Goal: Task Accomplishment & Management: Use online tool/utility

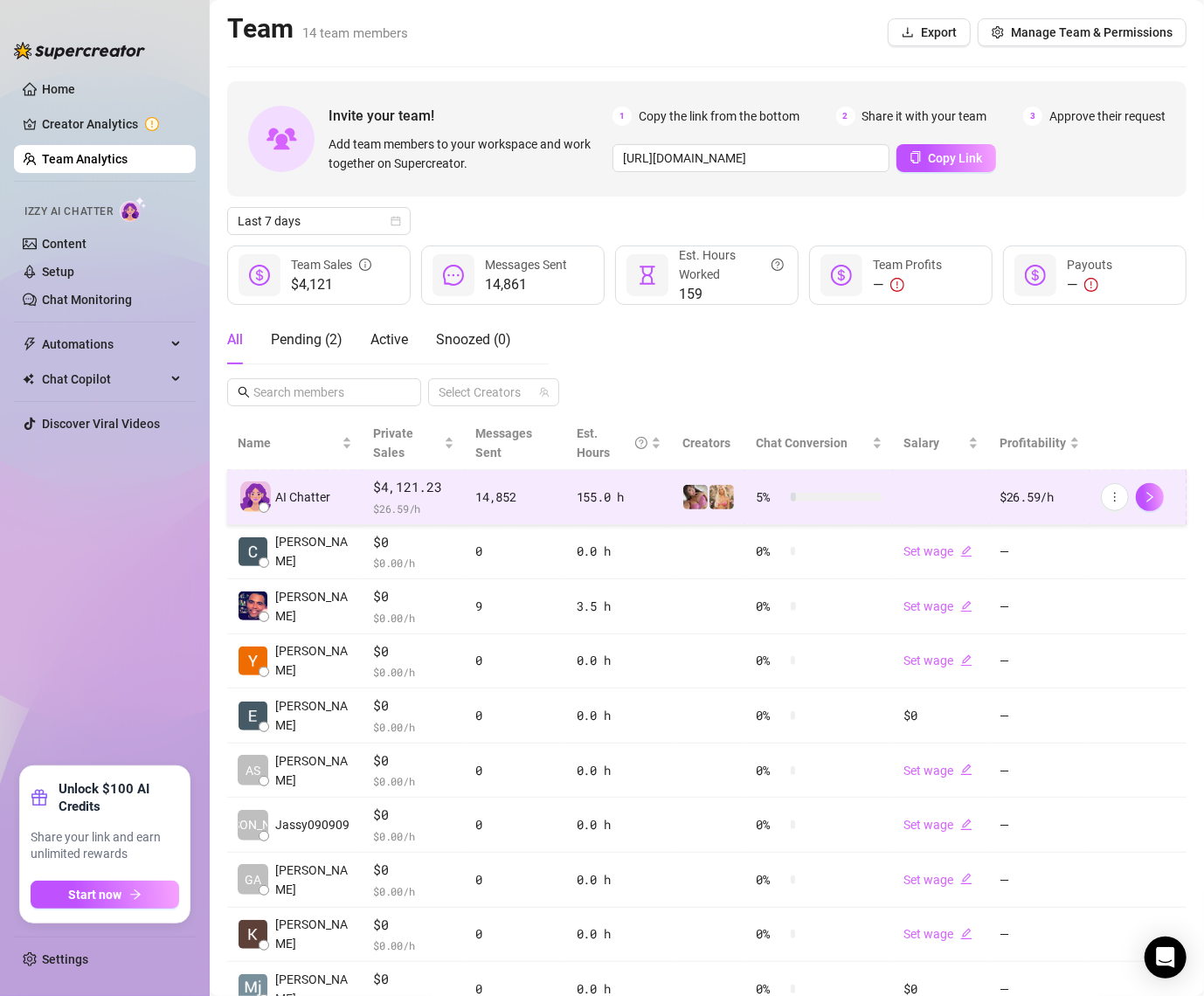
click at [485, 502] on div "14,852" at bounding box center [515, 498] width 79 height 20
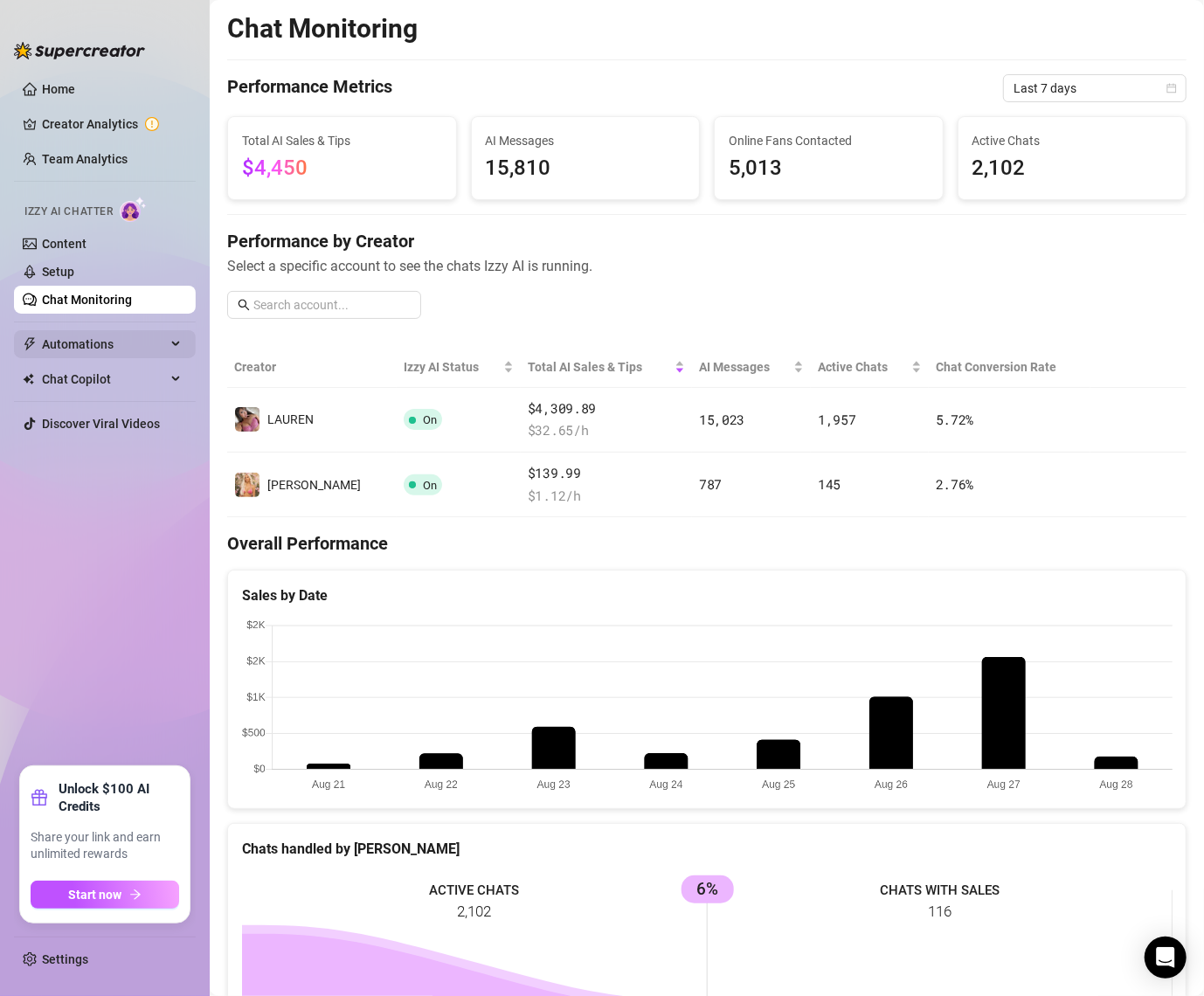
click at [84, 334] on span "Automations" at bounding box center [103, 343] width 124 height 28
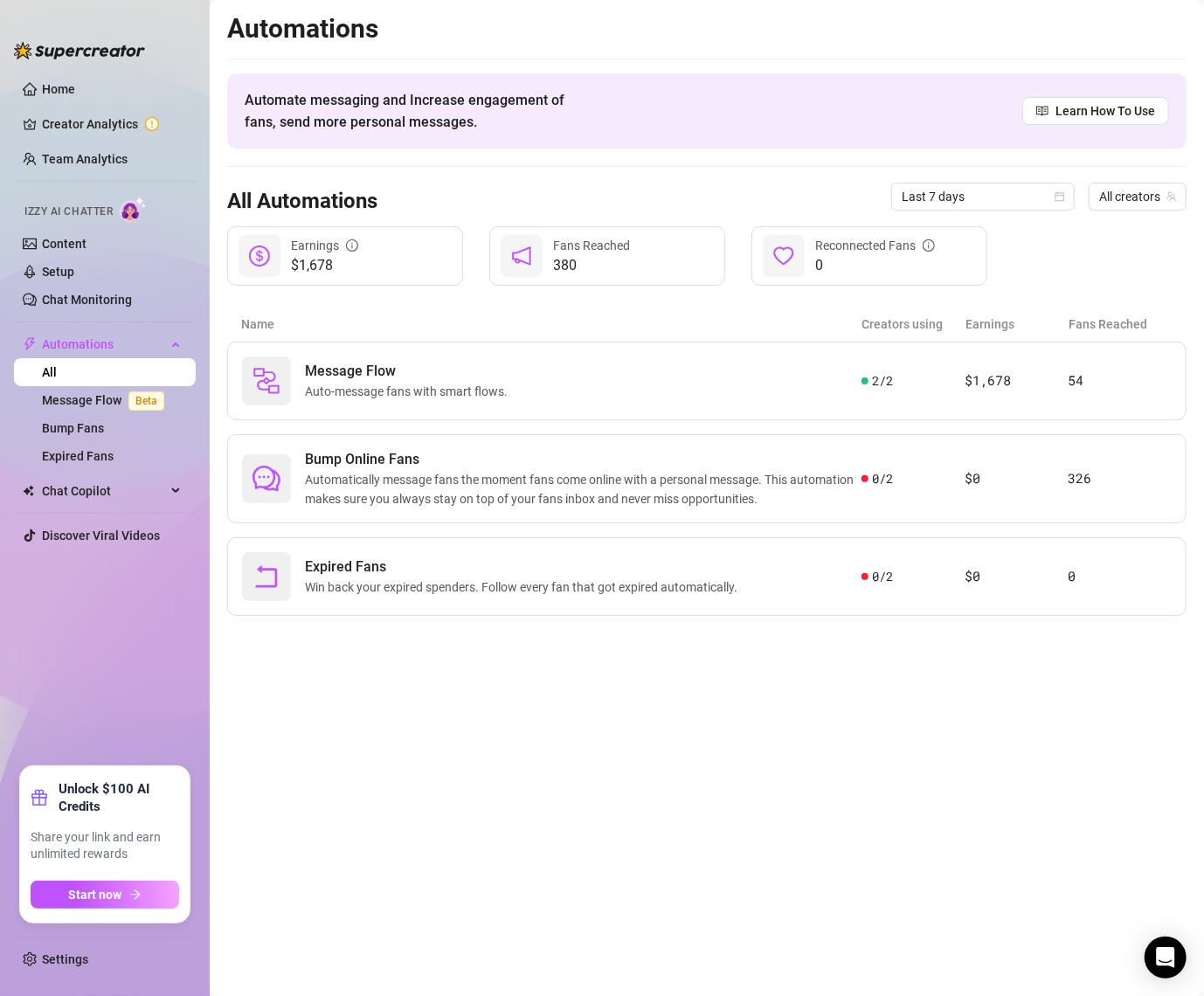
click at [361, 338] on div "Name Creators using Earnings Fans Reached" at bounding box center [707, 324] width 960 height 35
click at [379, 372] on span "Message Flow" at bounding box center [409, 372] width 210 height 21
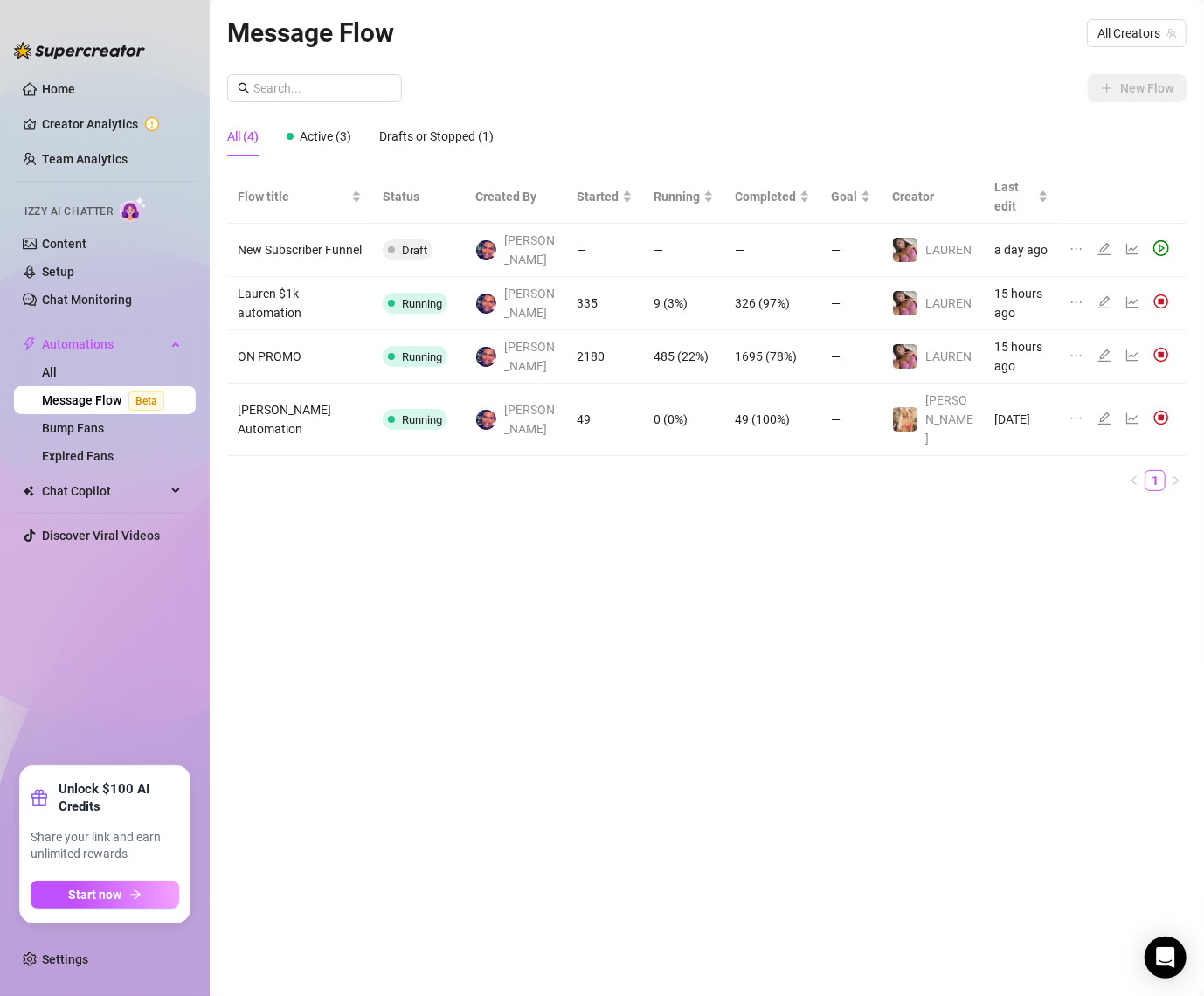
click at [1128, 293] on div at bounding box center [1136, 303] width 21 height 20
click at [1129, 295] on icon "line-chart" at bounding box center [1133, 302] width 14 height 14
